Goal: Task Accomplishment & Management: Manage account settings

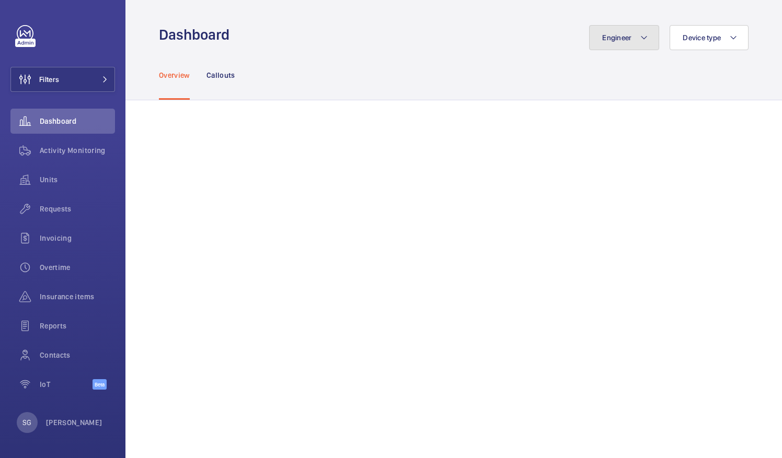
click at [612, 33] on span "Engineer" at bounding box center [616, 37] width 29 height 8
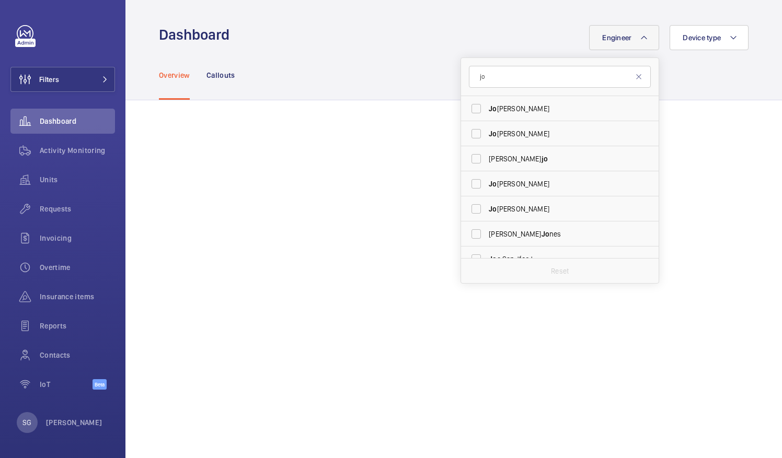
type input "j"
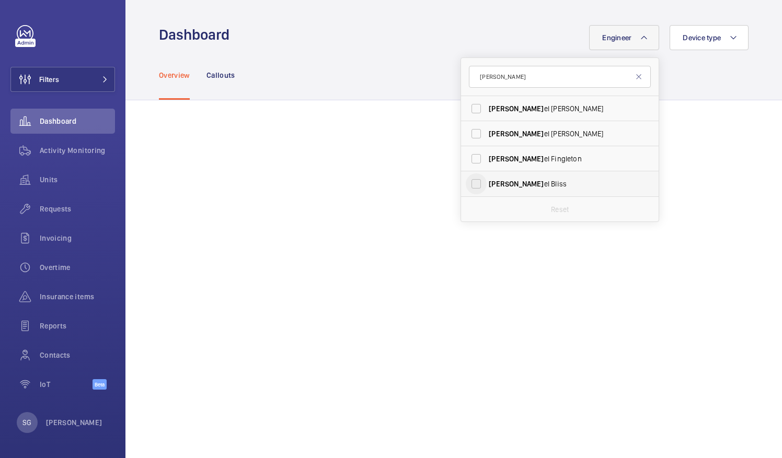
type input "[PERSON_NAME]"
click at [470, 191] on input "[PERSON_NAME]" at bounding box center [476, 184] width 21 height 21
checkbox input "true"
click at [381, 49] on div "Engineer 1 [PERSON_NAME] el [PERSON_NAME] el [PERSON_NAME] el [PERSON_NAME] Res…" at bounding box center [492, 37] width 513 height 25
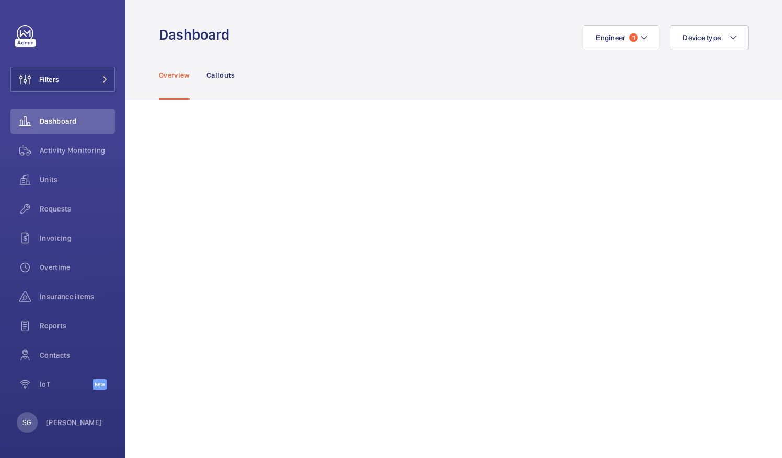
click at [618, 50] on div "Overview Callouts" at bounding box center [454, 75] width 590 height 50
click at [644, 29] on button "Engineer 1" at bounding box center [621, 37] width 76 height 25
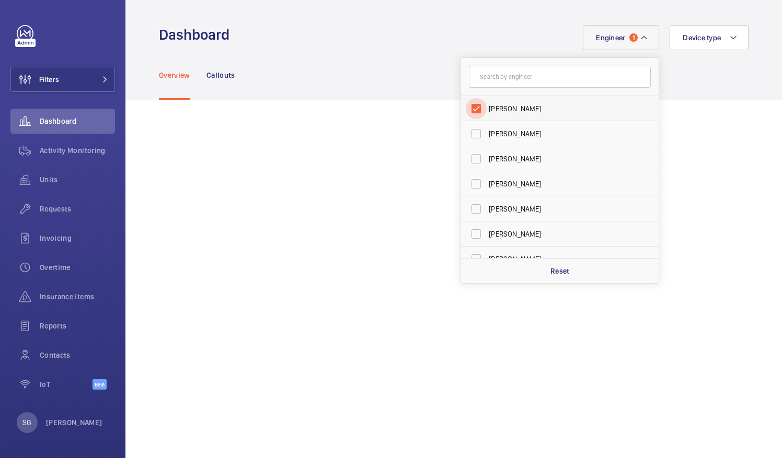
click at [472, 102] on input "[PERSON_NAME]" at bounding box center [476, 108] width 21 height 21
checkbox input "false"
click at [486, 85] on input "text" at bounding box center [560, 77] width 182 height 22
type input "j"
click at [470, 232] on input "J [PERSON_NAME]" at bounding box center [476, 234] width 21 height 21
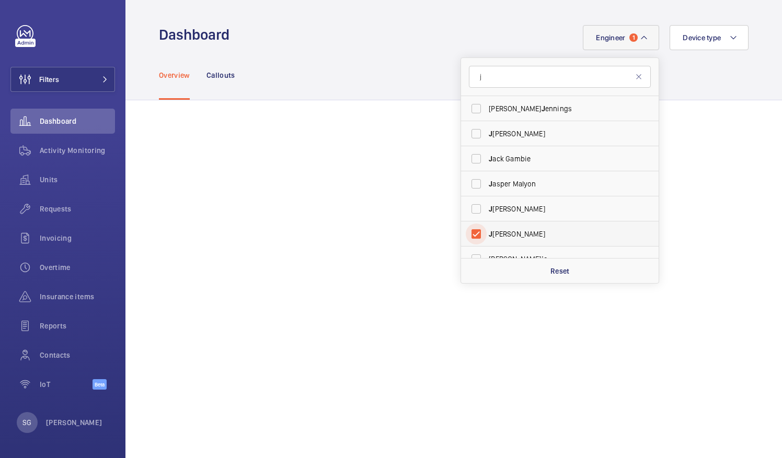
click at [470, 232] on input "J [PERSON_NAME]" at bounding box center [476, 234] width 21 height 21
checkbox input "true"
click at [635, 78] on mat-icon at bounding box center [639, 77] width 8 height 8
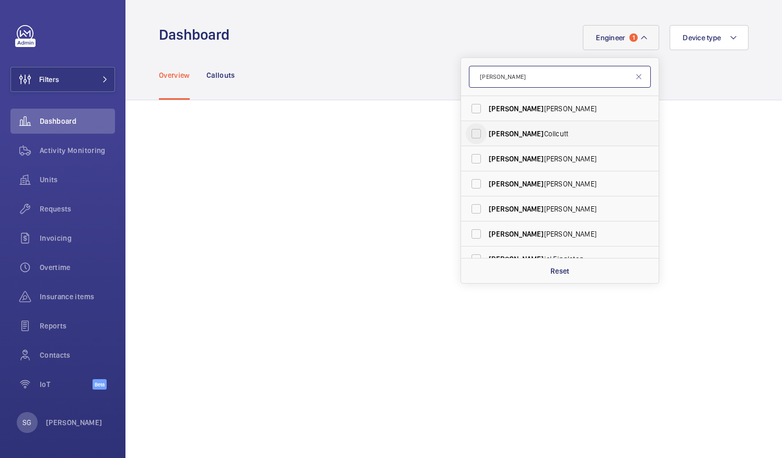
type input "[PERSON_NAME]"
click at [470, 139] on input "[PERSON_NAME]" at bounding box center [476, 133] width 21 height 21
checkbox input "true"
click at [641, 41] on button "Engineer 2" at bounding box center [621, 37] width 76 height 25
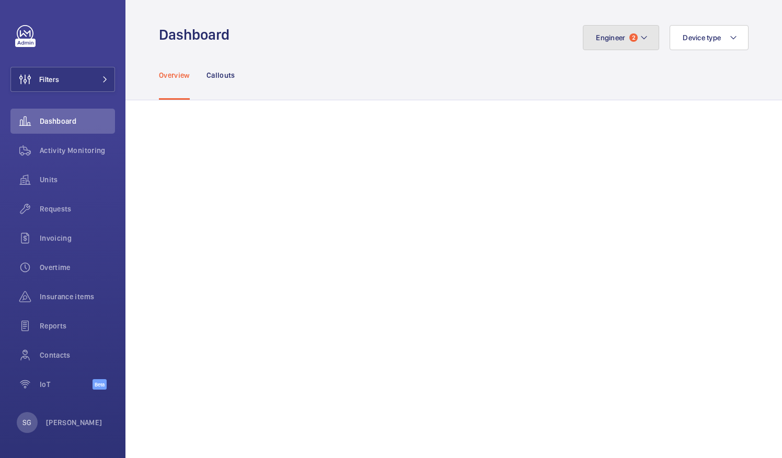
click at [641, 41] on button "Engineer 2" at bounding box center [621, 37] width 76 height 25
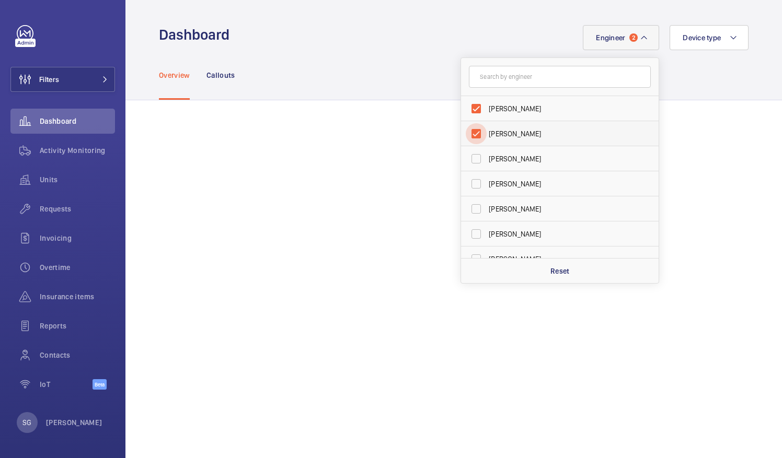
click at [467, 130] on input "[PERSON_NAME]" at bounding box center [476, 133] width 21 height 21
checkbox input "false"
click at [473, 109] on input "[PERSON_NAME]" at bounding box center [476, 108] width 21 height 21
checkbox input "false"
click at [538, 83] on input "text" at bounding box center [560, 77] width 182 height 22
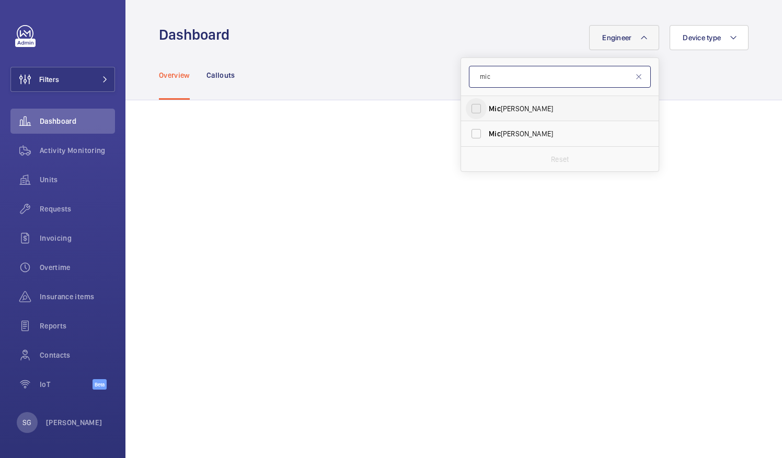
type input "mic"
click at [469, 110] on input "[PERSON_NAME]" at bounding box center [476, 108] width 21 height 21
click at [467, 105] on input "[PERSON_NAME]" at bounding box center [476, 108] width 21 height 21
checkbox input "false"
